Goal: Navigation & Orientation: Find specific page/section

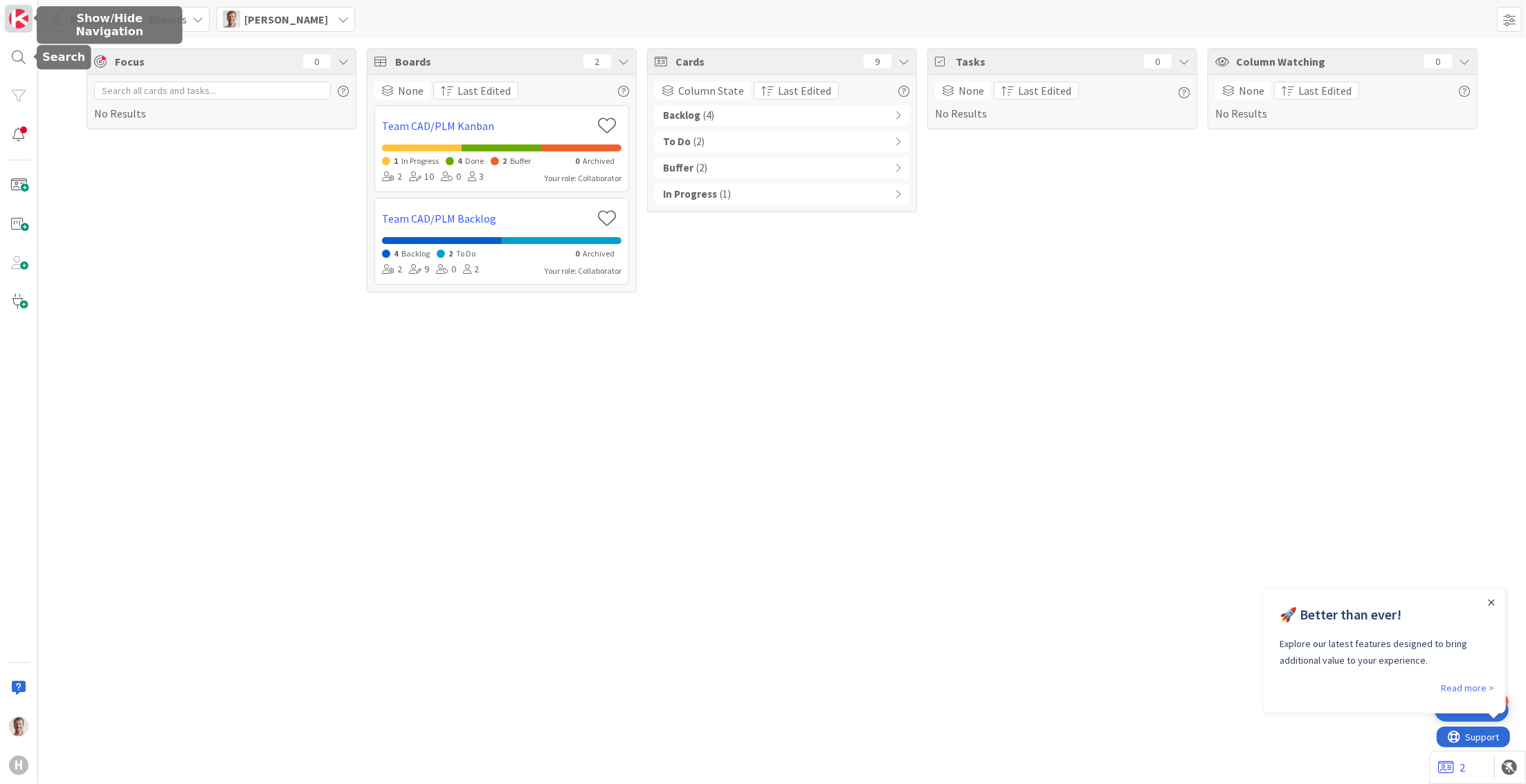
click at [24, 25] on img at bounding box center [18, 18] width 19 height 19
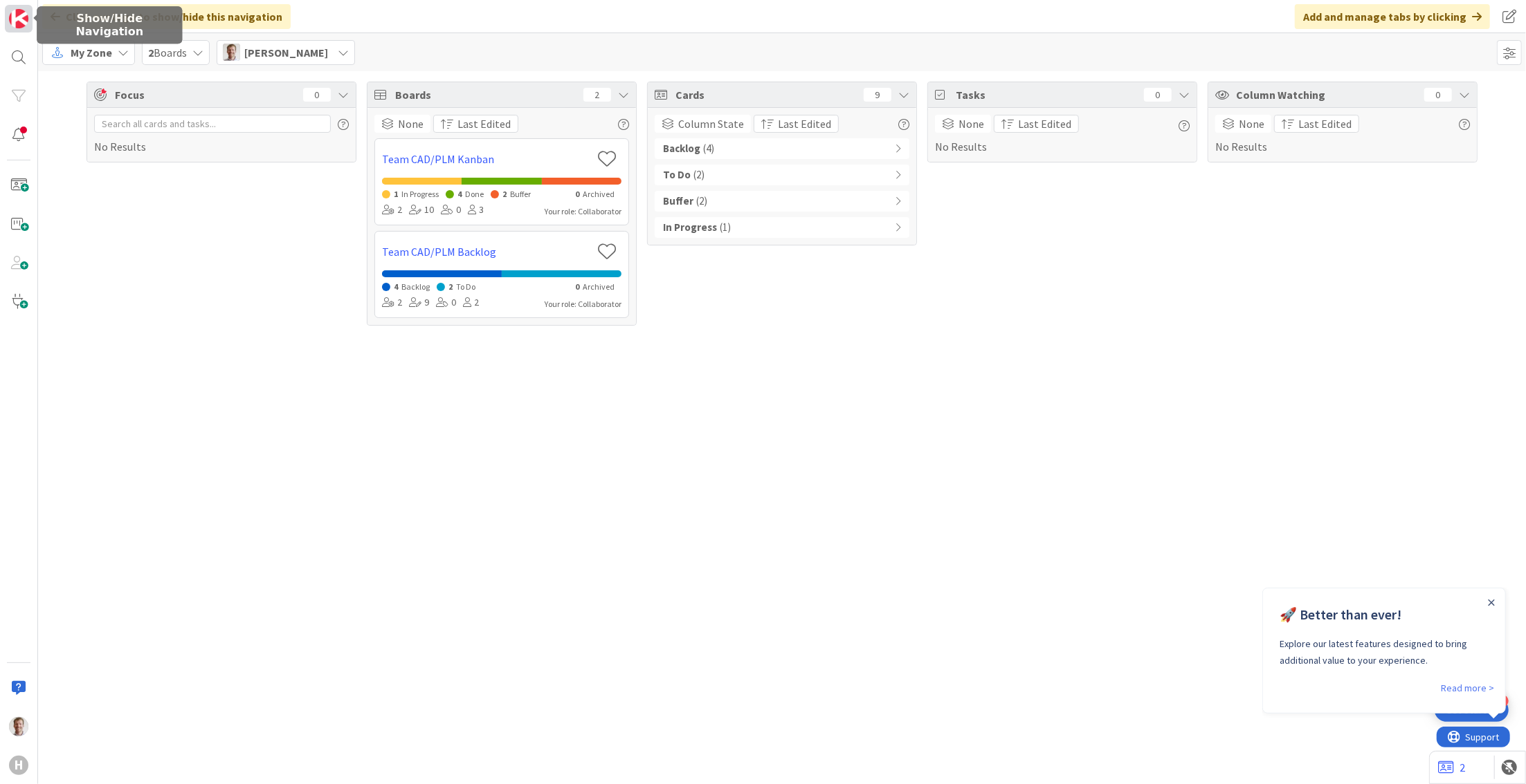
click at [10, 14] on img at bounding box center [18, 18] width 19 height 19
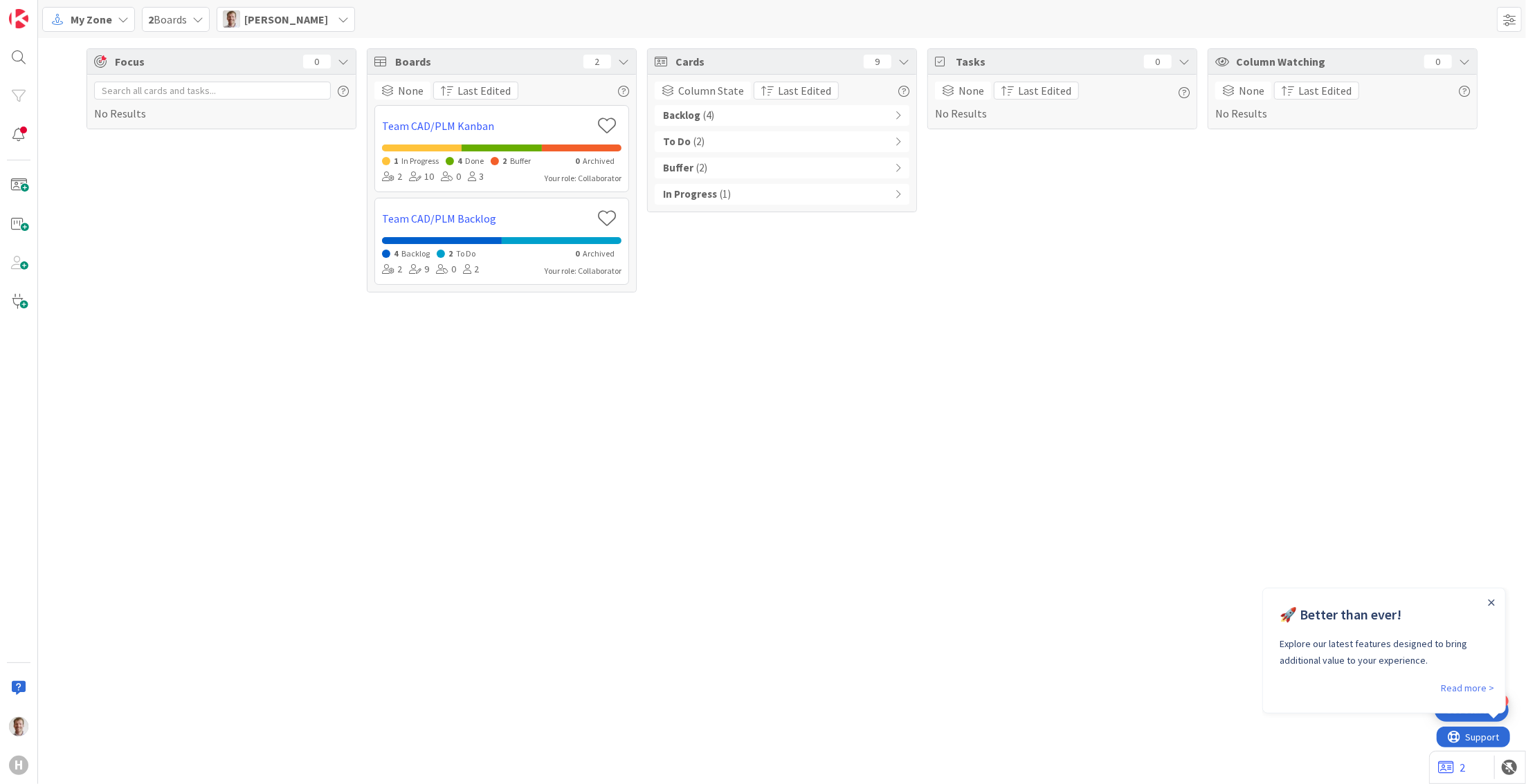
drag, startPoint x: 78, startPoint y: 23, endPoint x: 97, endPoint y: 32, distance: 21.0
click at [78, 22] on span "My Zone" at bounding box center [92, 19] width 42 height 16
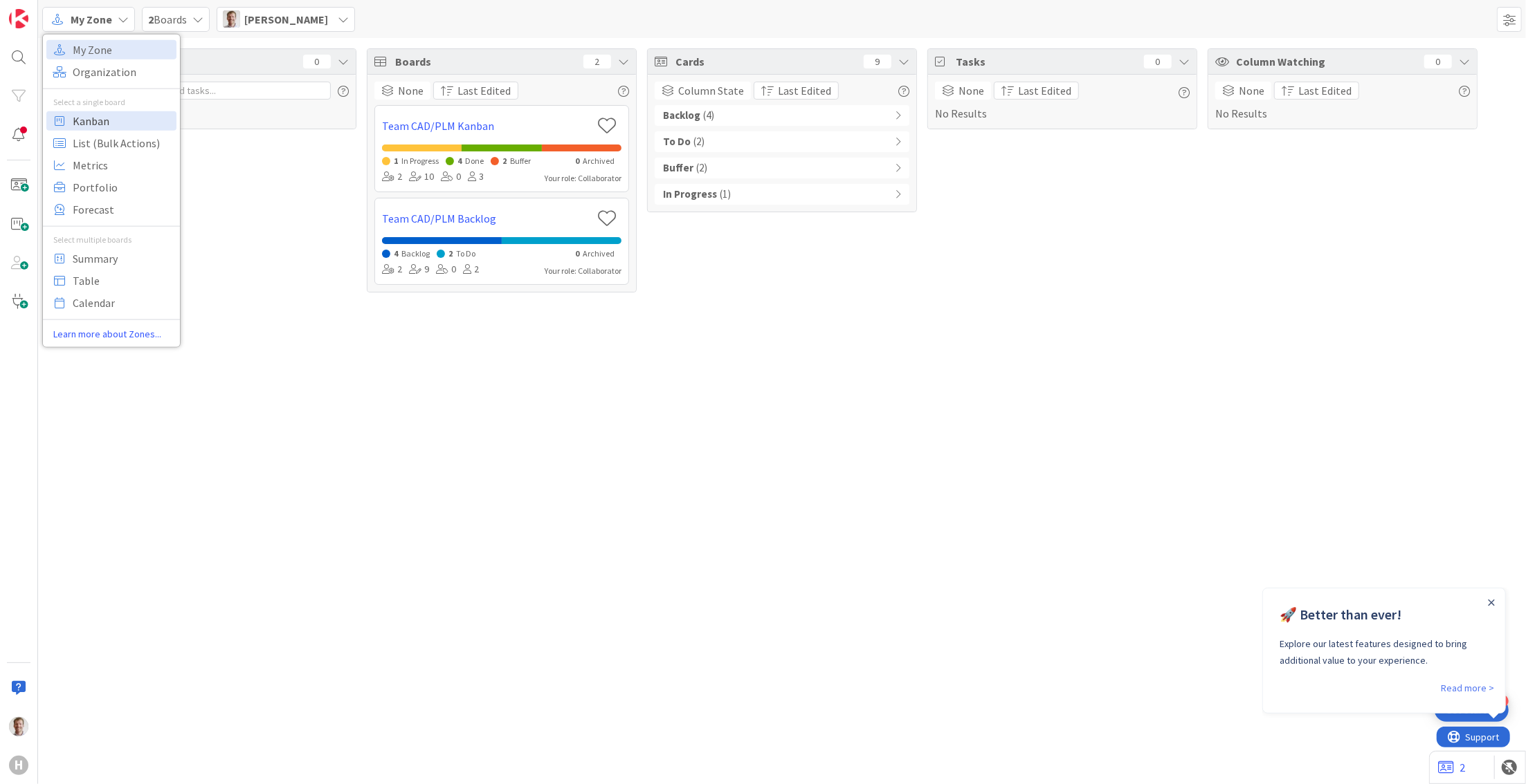
click at [95, 115] on span "Kanban" at bounding box center [122, 120] width 99 height 21
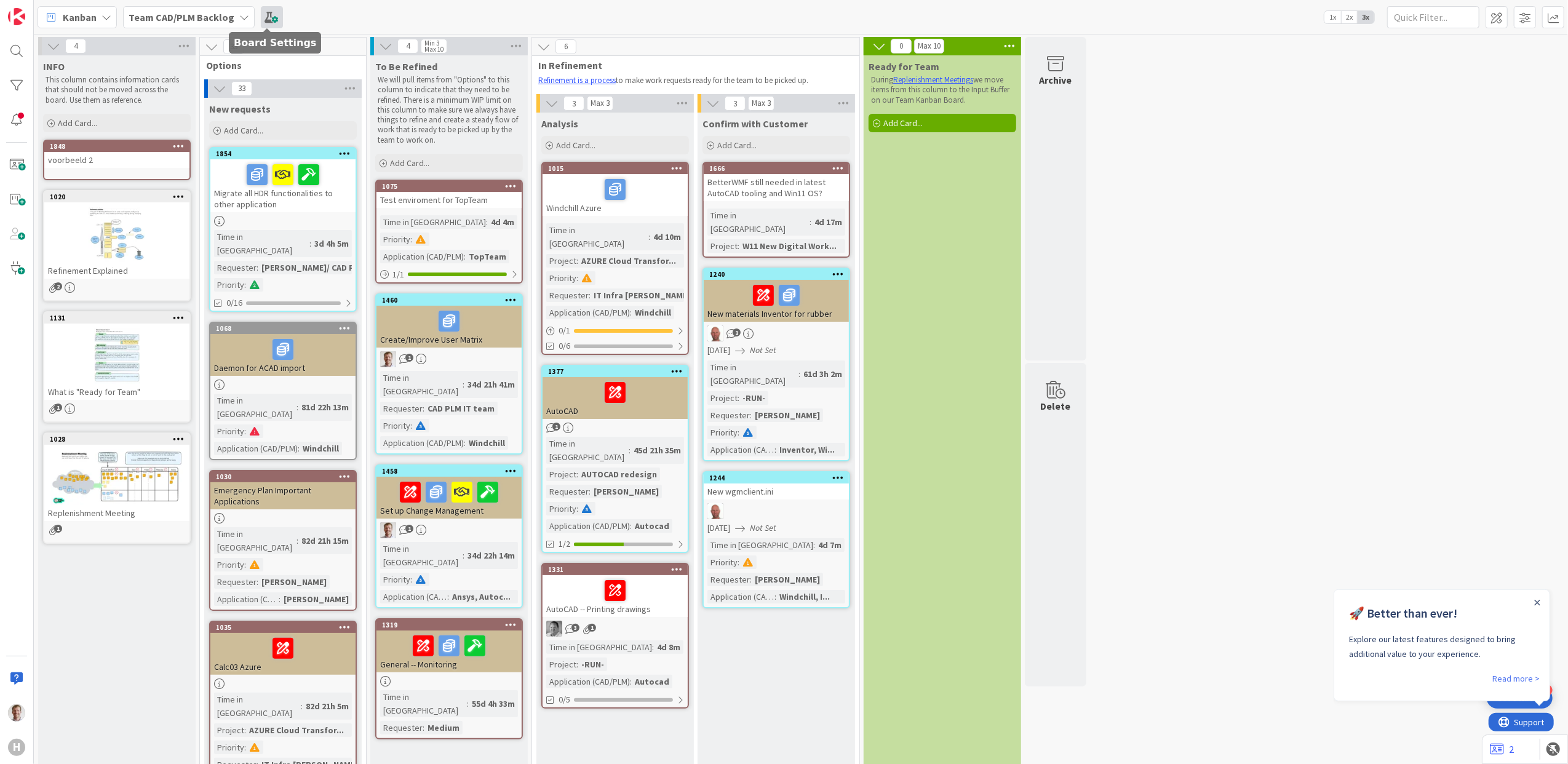
click at [261, 15] on span at bounding box center [271, 17] width 22 height 22
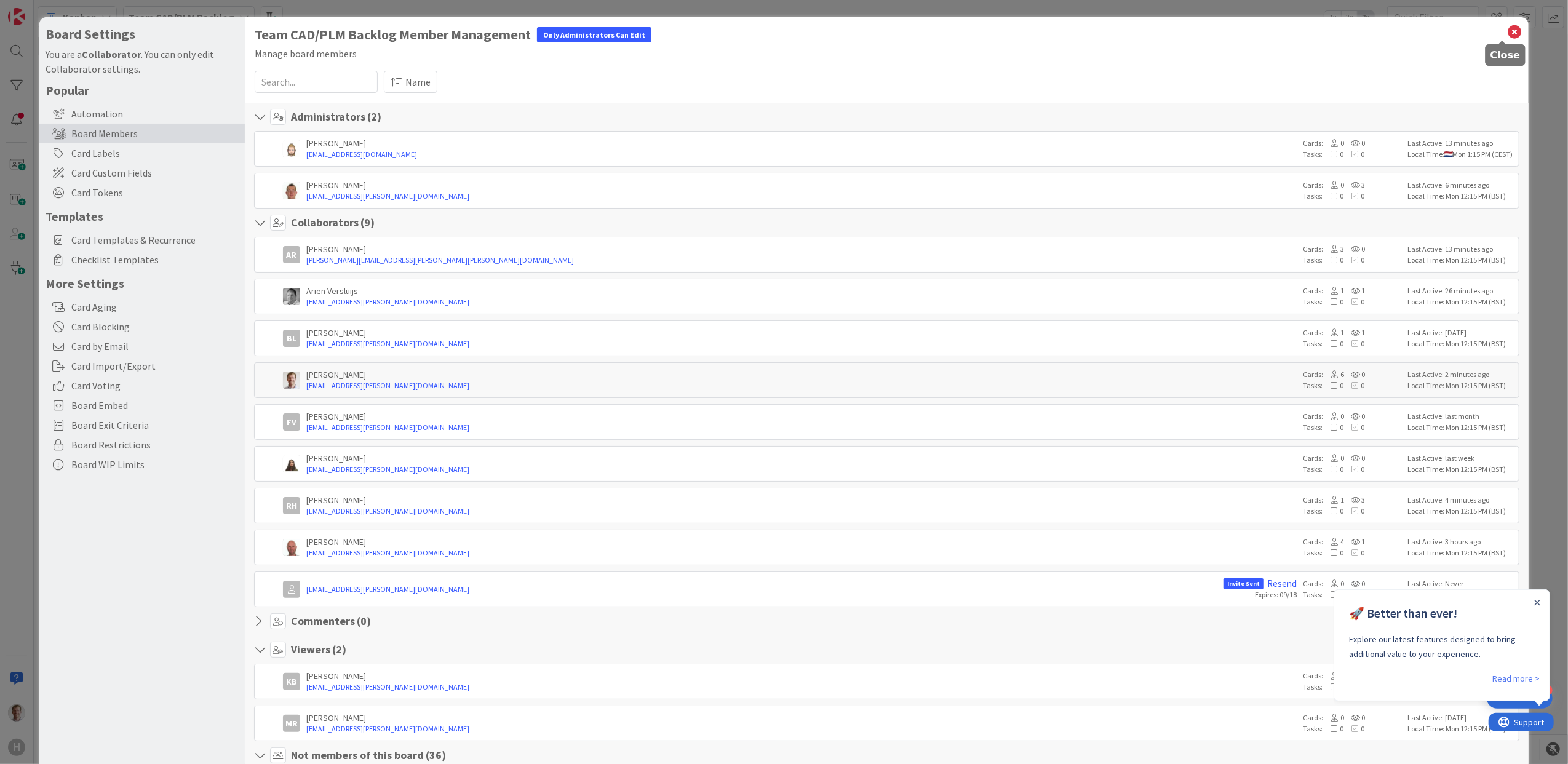
click at [1356, 28] on icon at bounding box center [1515, 32] width 16 height 17
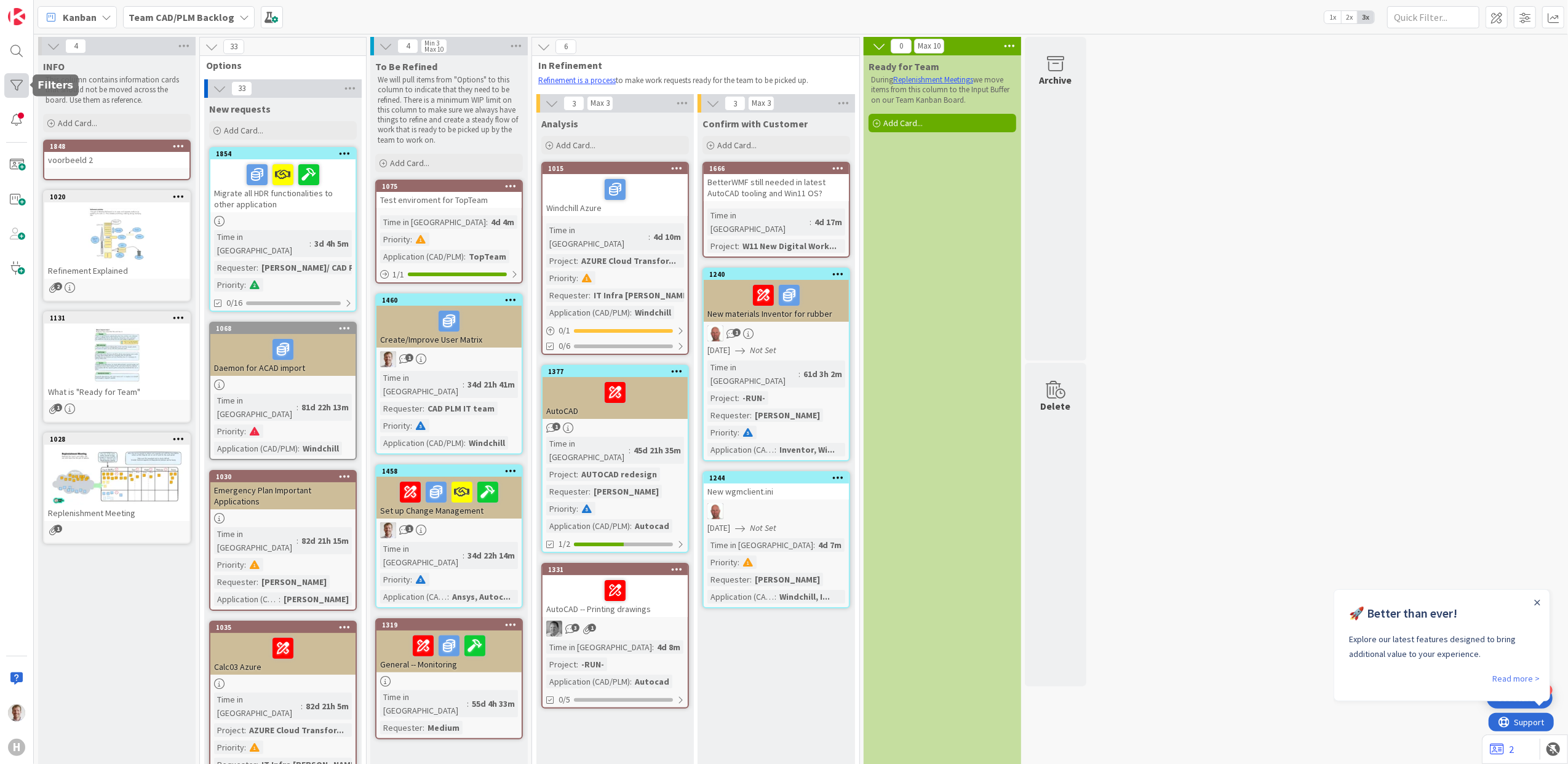
click at [14, 87] on div at bounding box center [16, 85] width 24 height 24
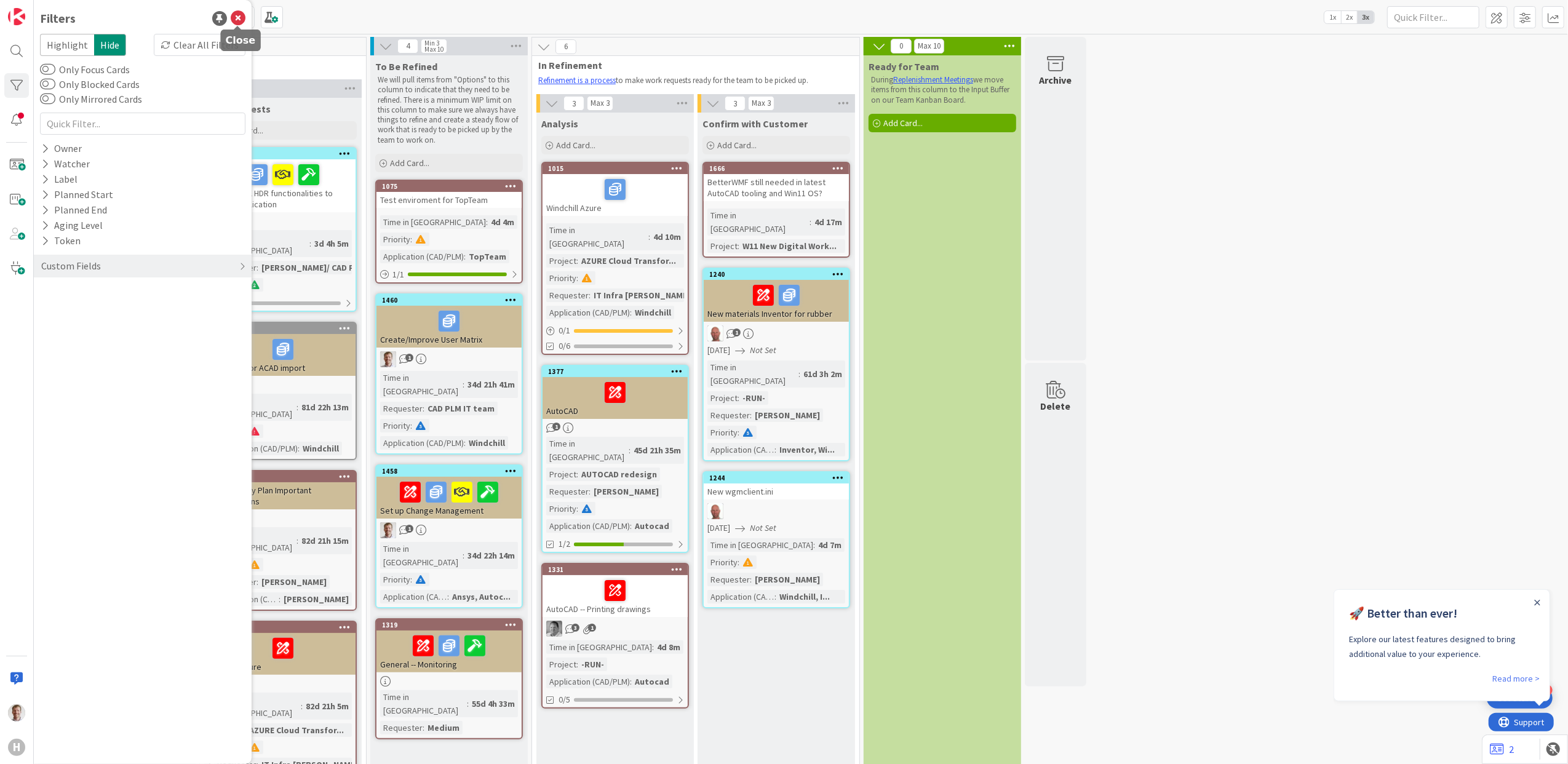
click at [242, 18] on icon at bounding box center [238, 19] width 15 height 15
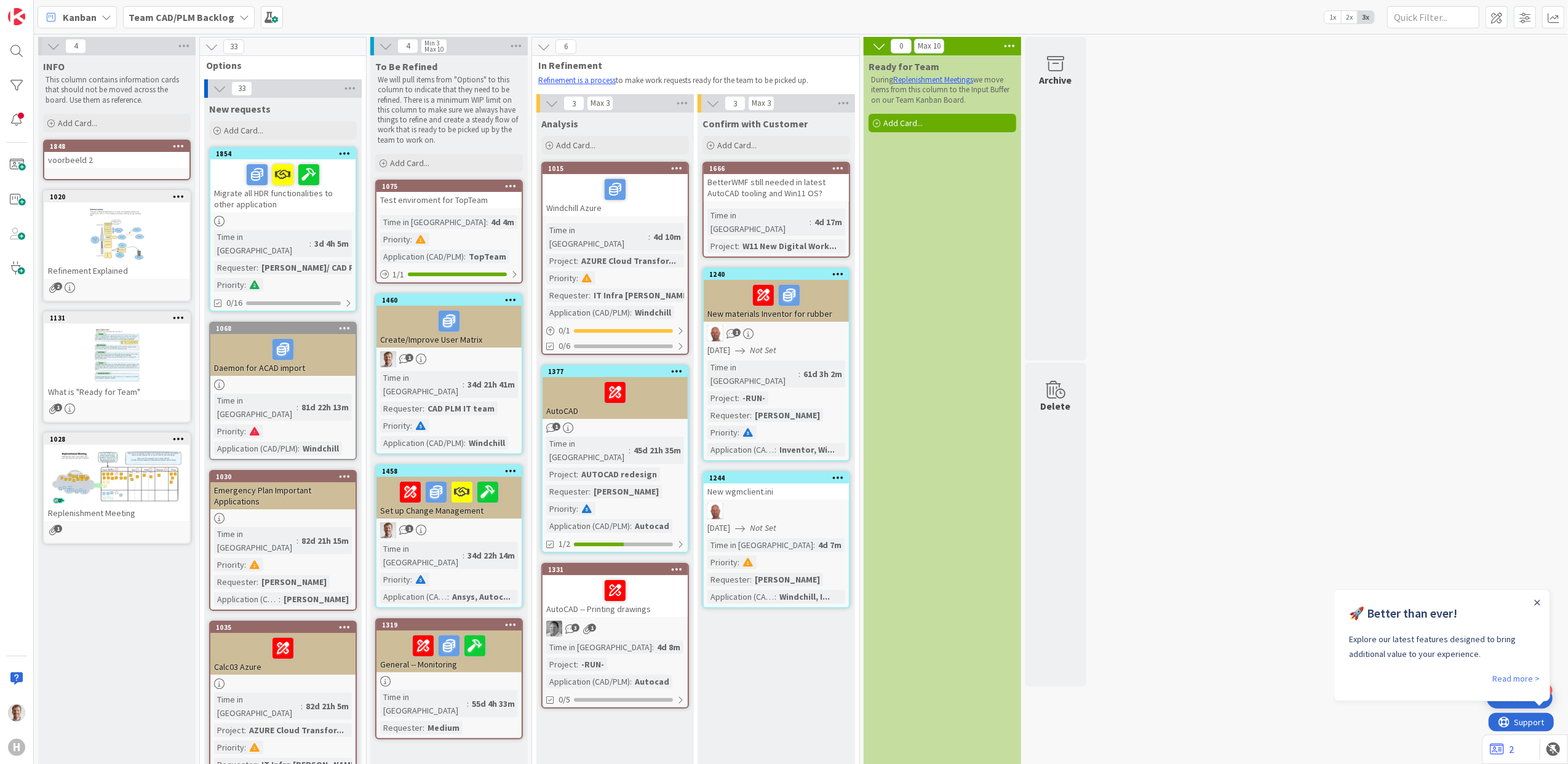
click at [206, 19] on b "Team CAD/PLM Backlog" at bounding box center [181, 17] width 106 height 12
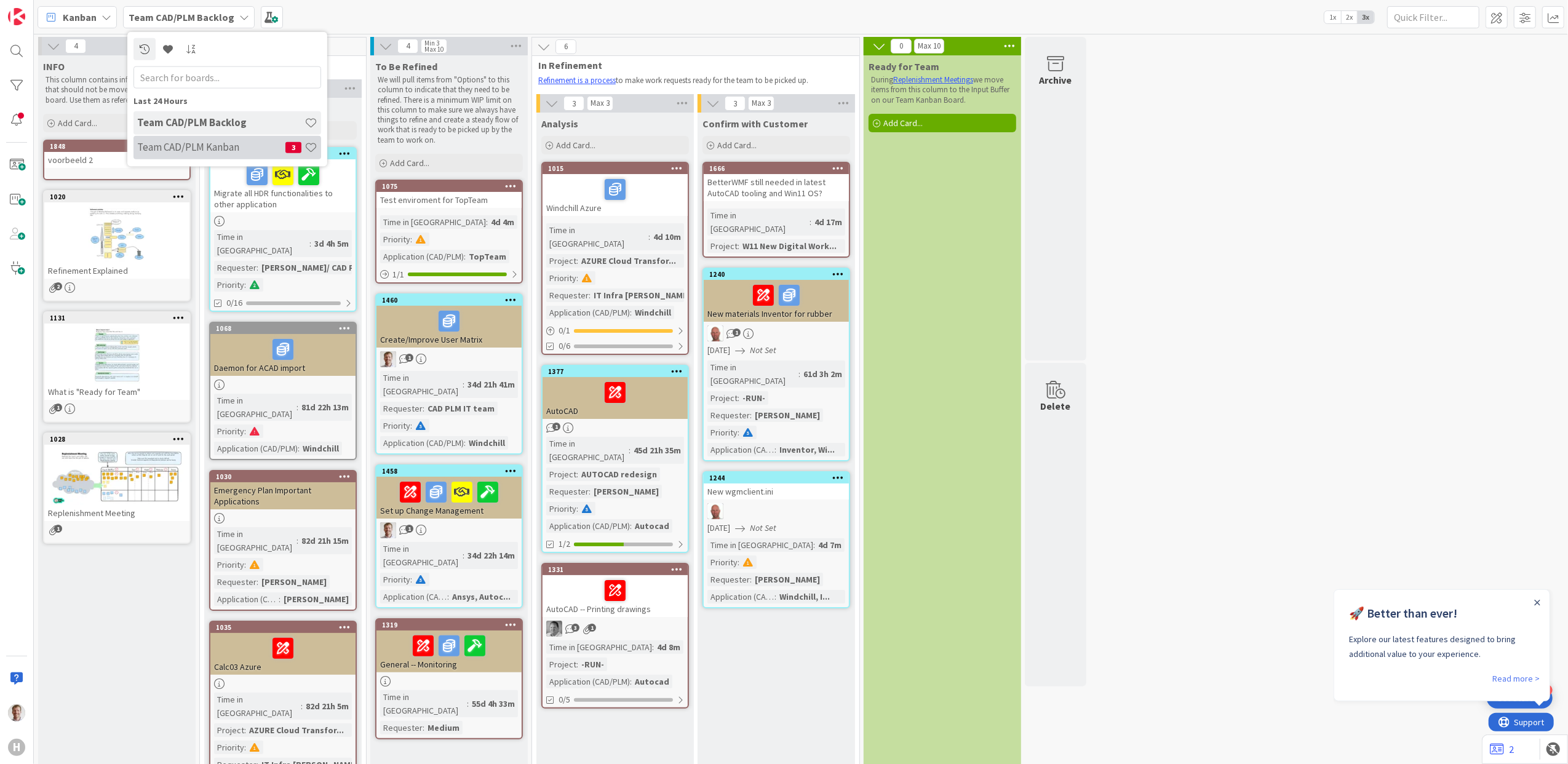
click at [195, 151] on h4 "Team CAD/PLM Kanban" at bounding box center [211, 146] width 148 height 12
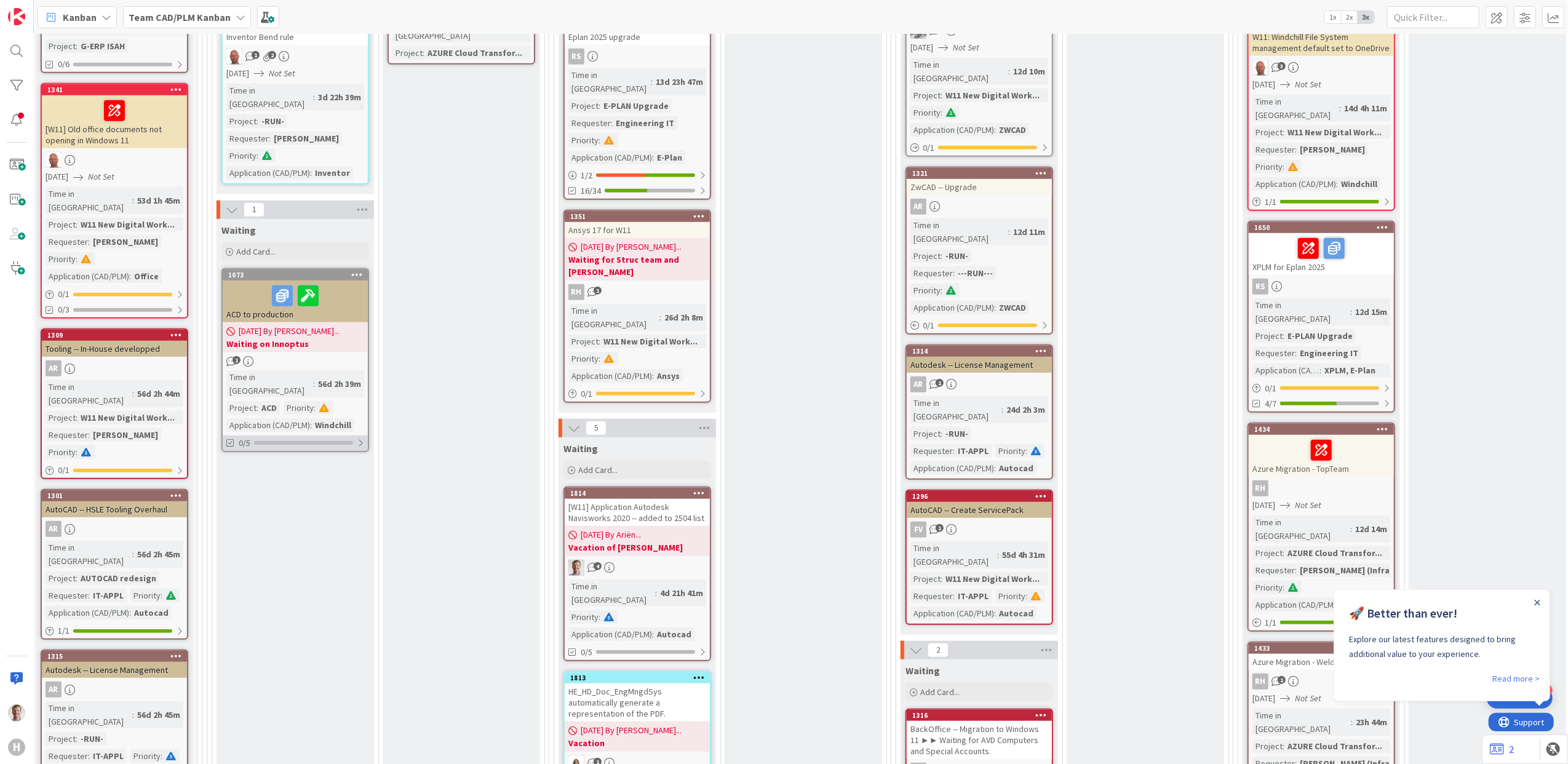
scroll to position [985, 163]
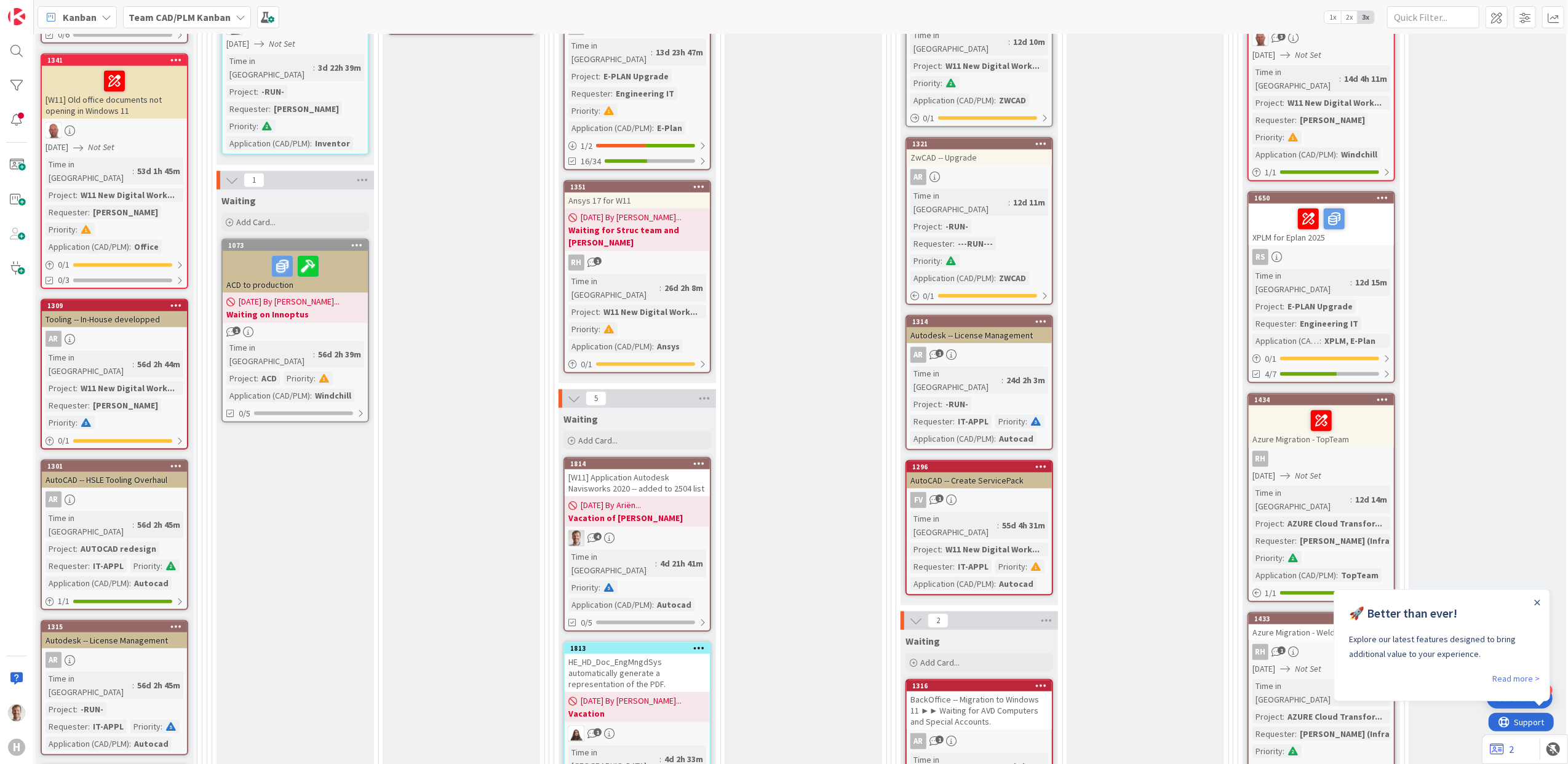
click at [234, 173] on icon at bounding box center [231, 180] width 14 height 14
click at [232, 173] on icon at bounding box center [231, 180] width 14 height 14
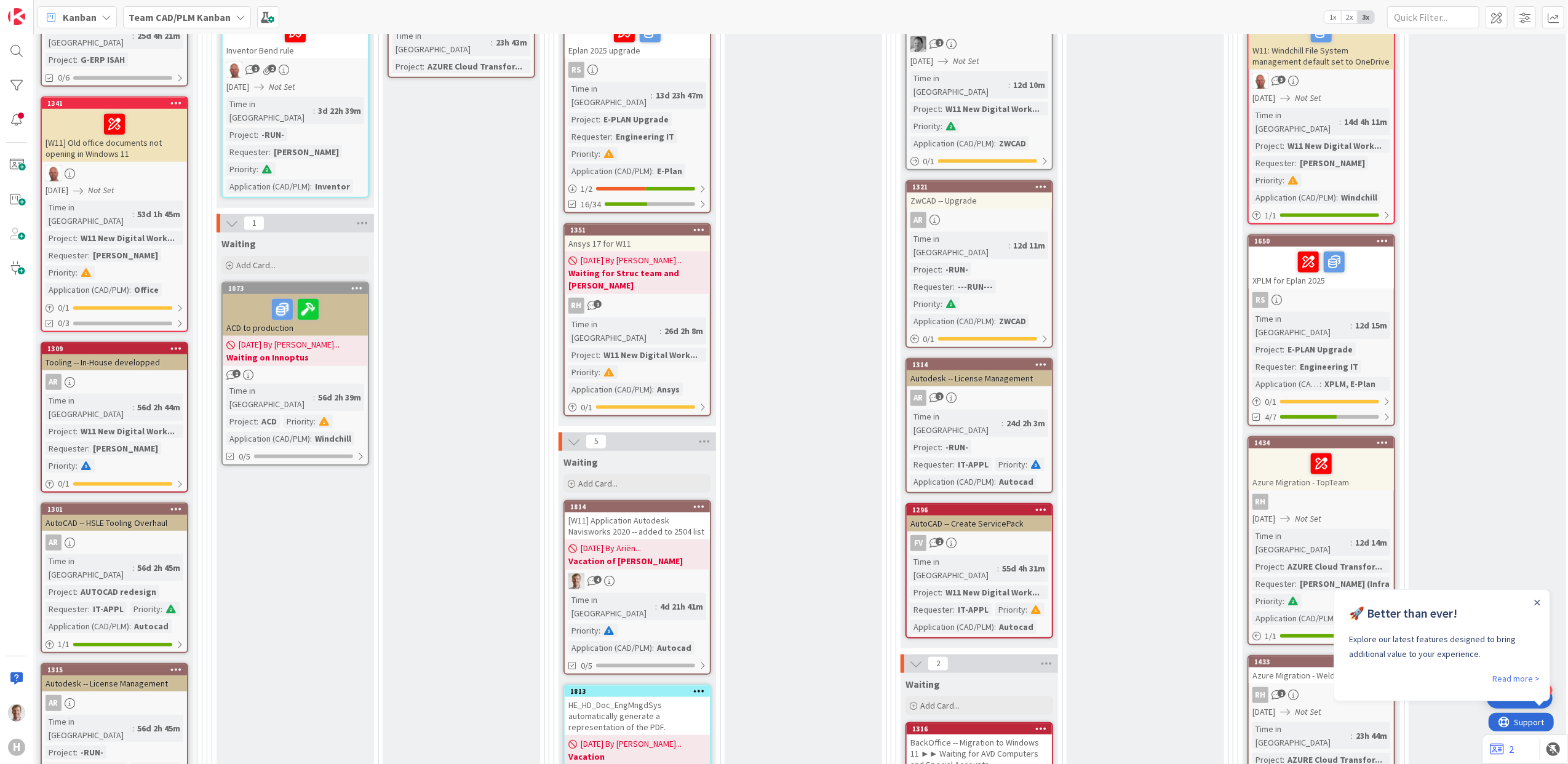
scroll to position [902, 163]
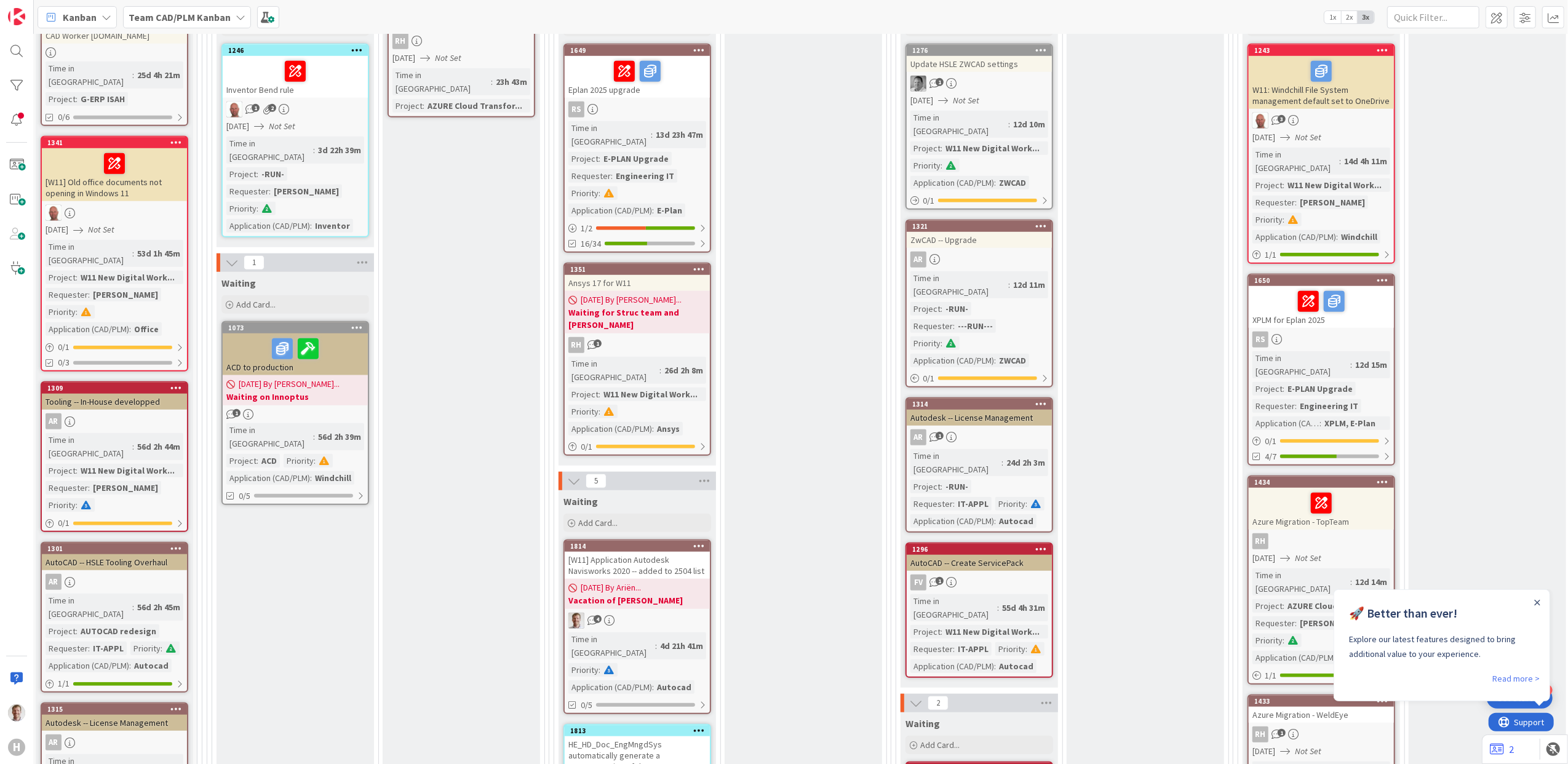
click at [569, 474] on icon at bounding box center [574, 481] width 14 height 14
click at [576, 474] on icon at bounding box center [574, 481] width 14 height 14
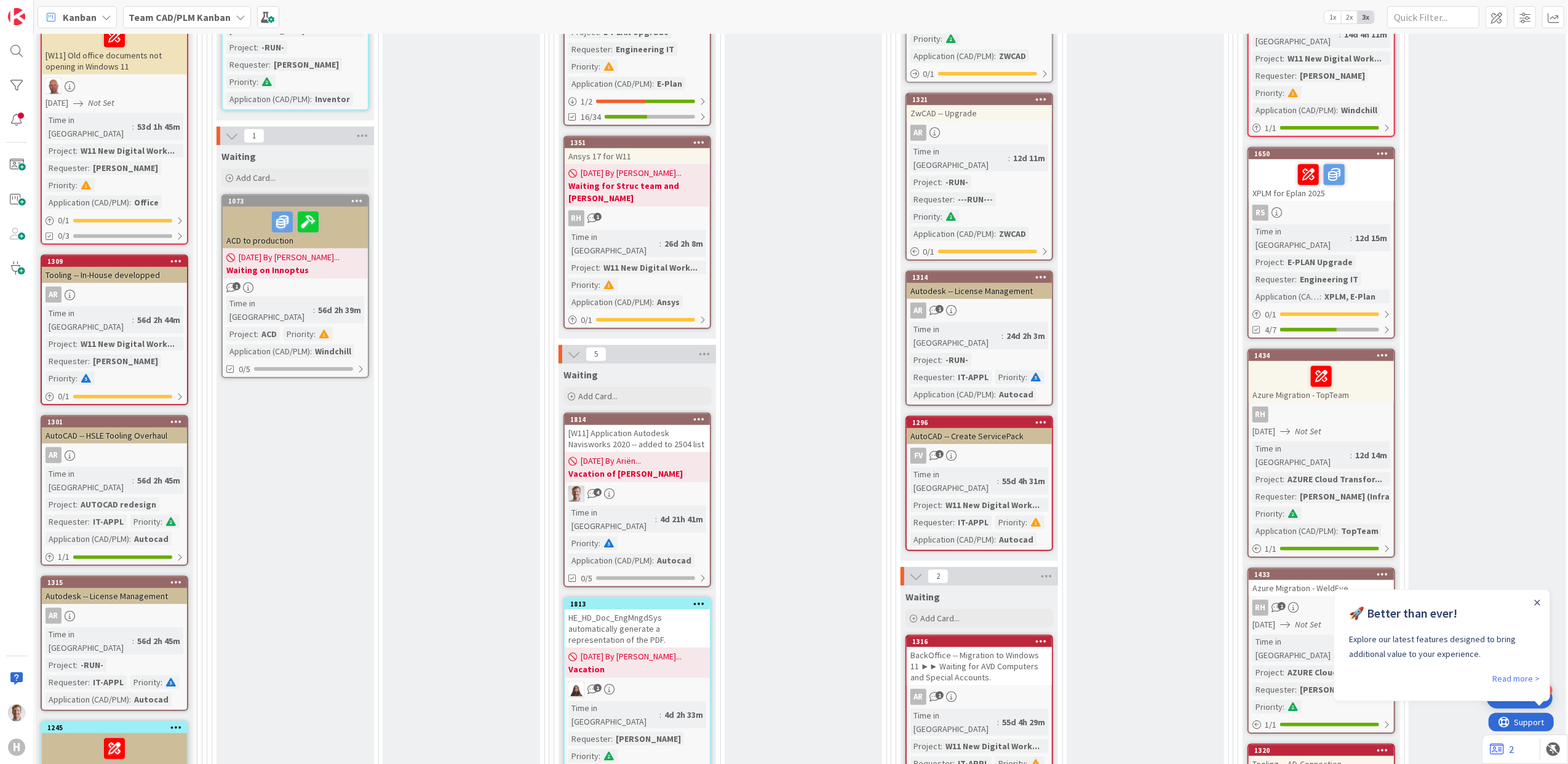
scroll to position [1231, 163]
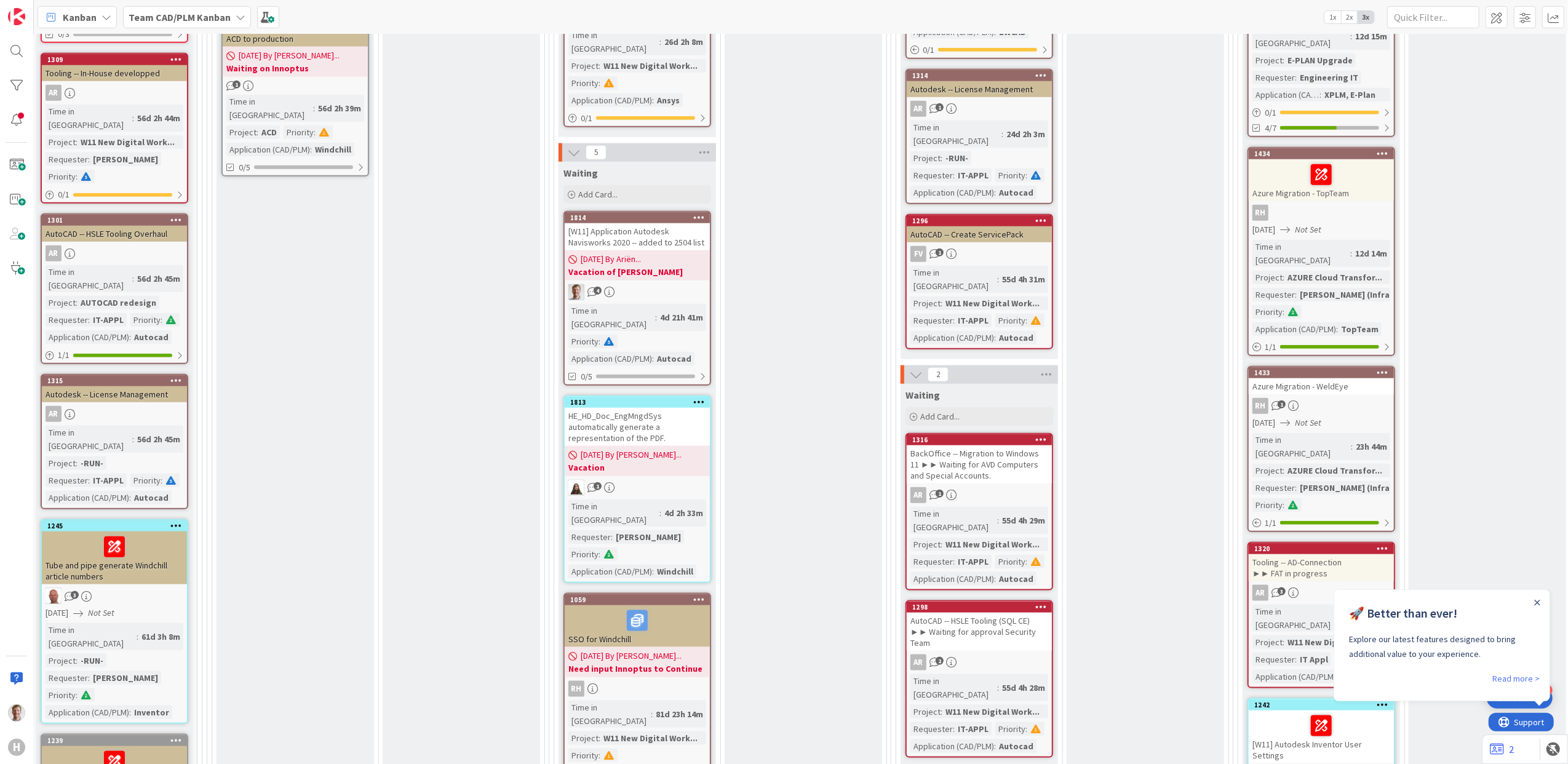
drag, startPoint x: 357, startPoint y: 456, endPoint x: 499, endPoint y: 425, distance: 145.3
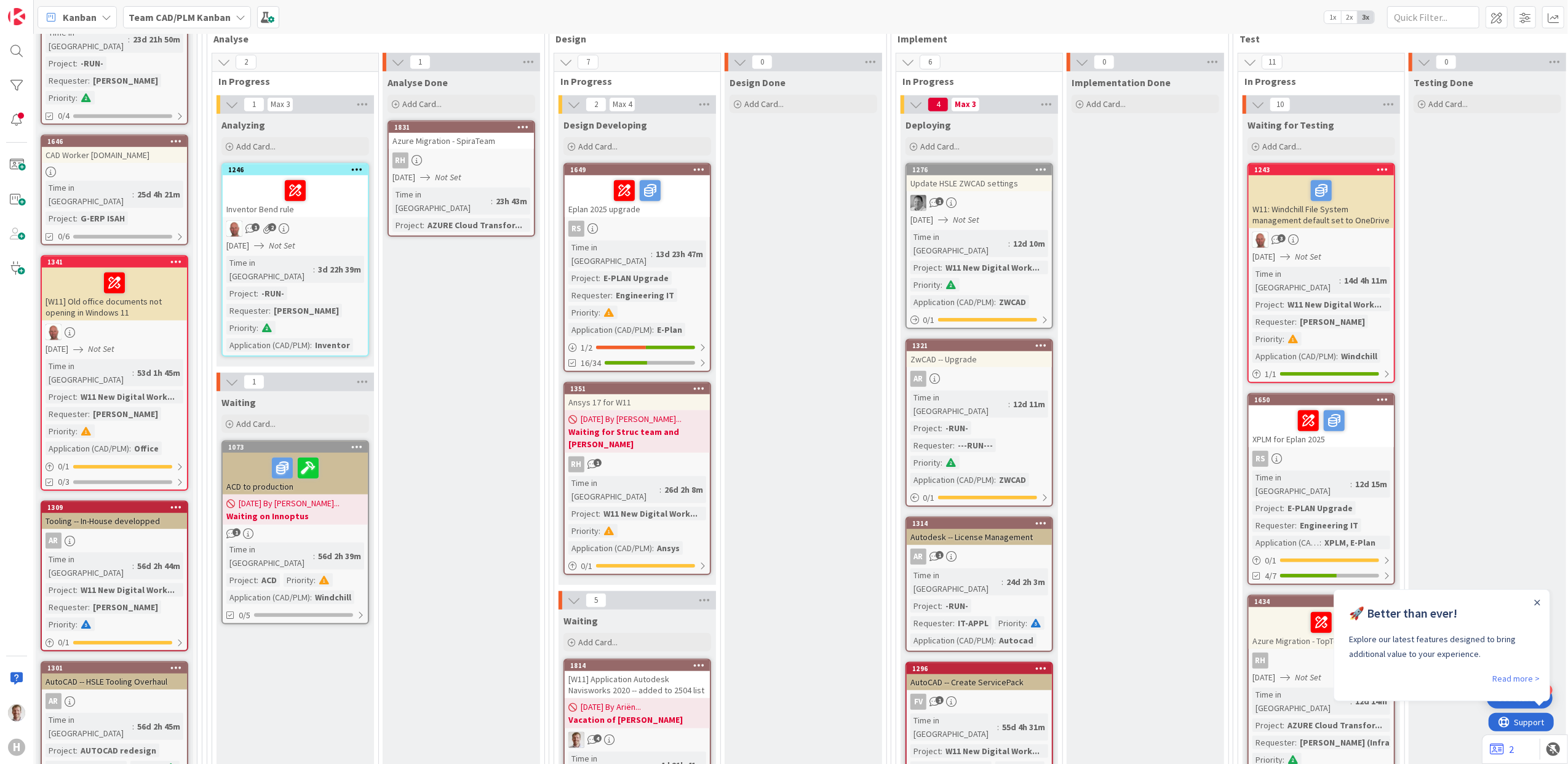
scroll to position [738, 163]
